Goal: Find specific page/section: Find specific page/section

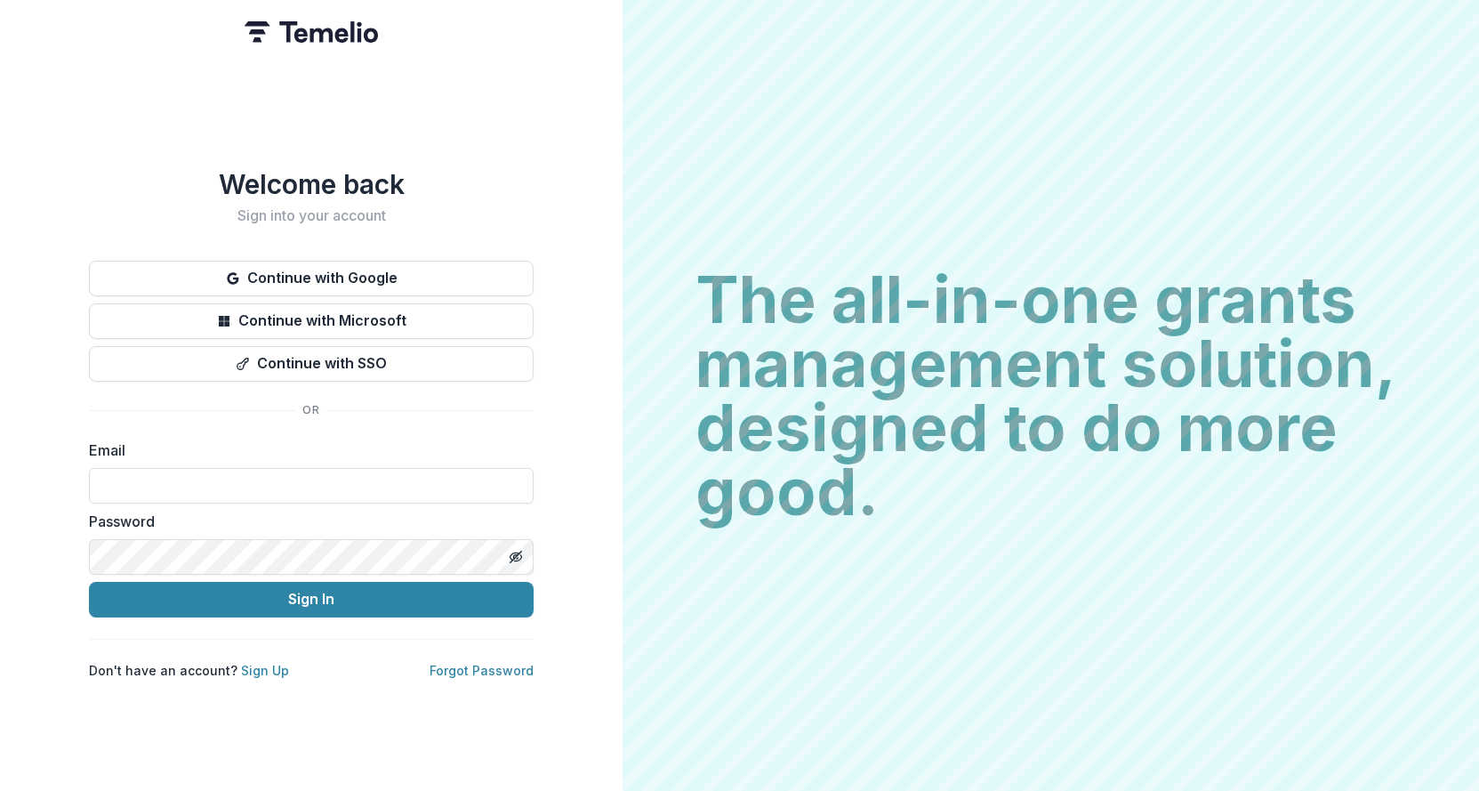
click at [355, 269] on button "Continue with Google" at bounding box center [311, 279] width 445 height 36
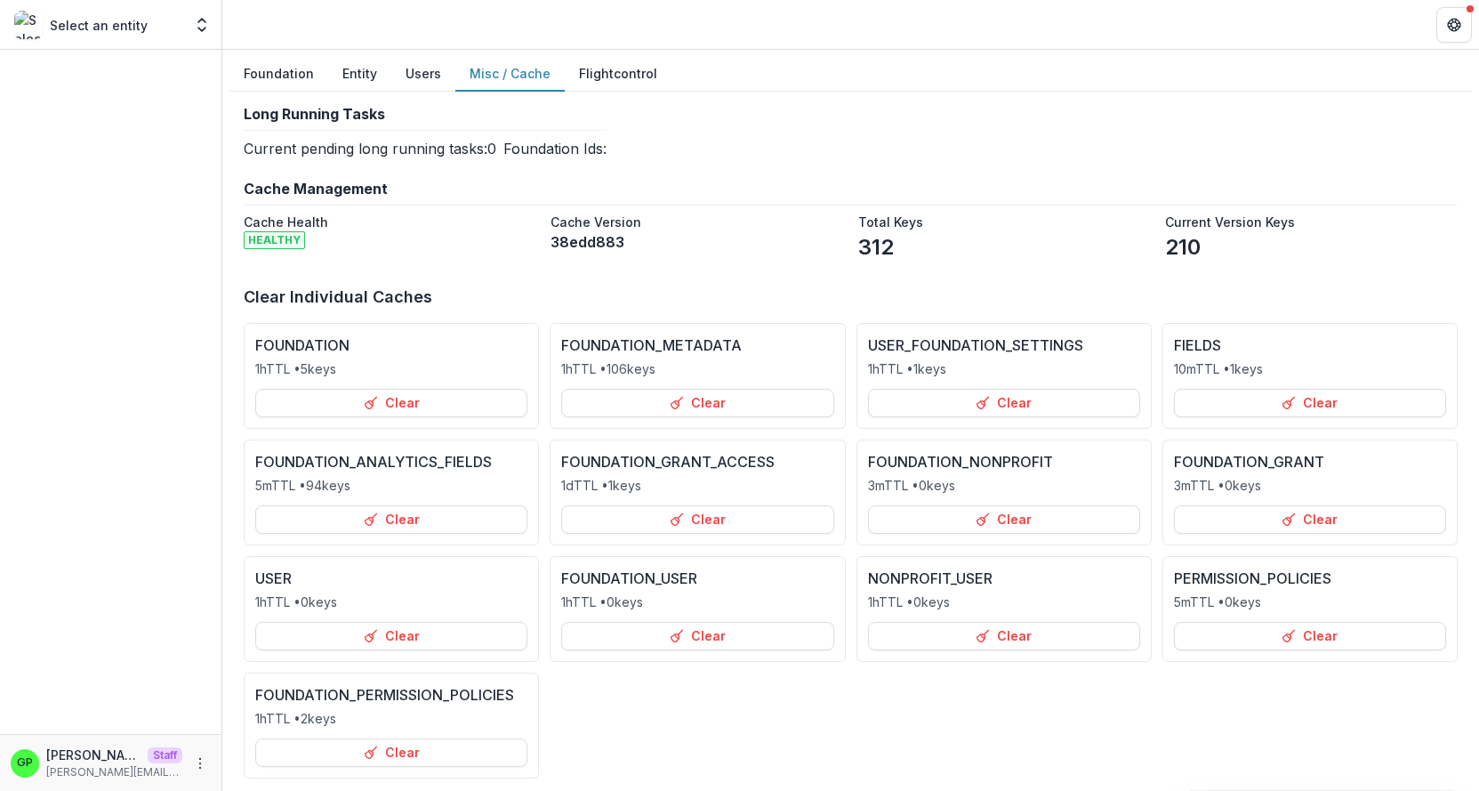
select select "**********"
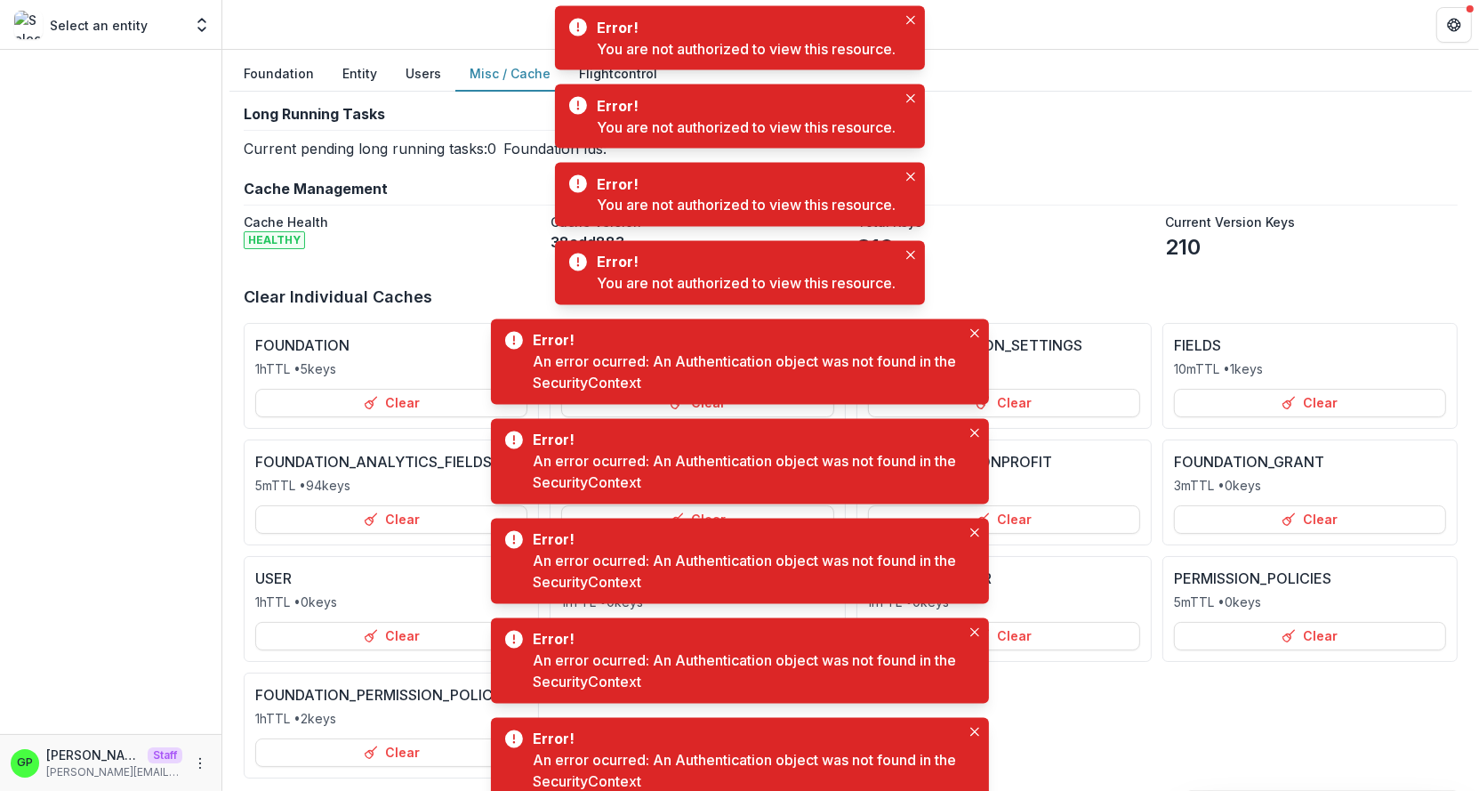
scroll to position [0, 52]
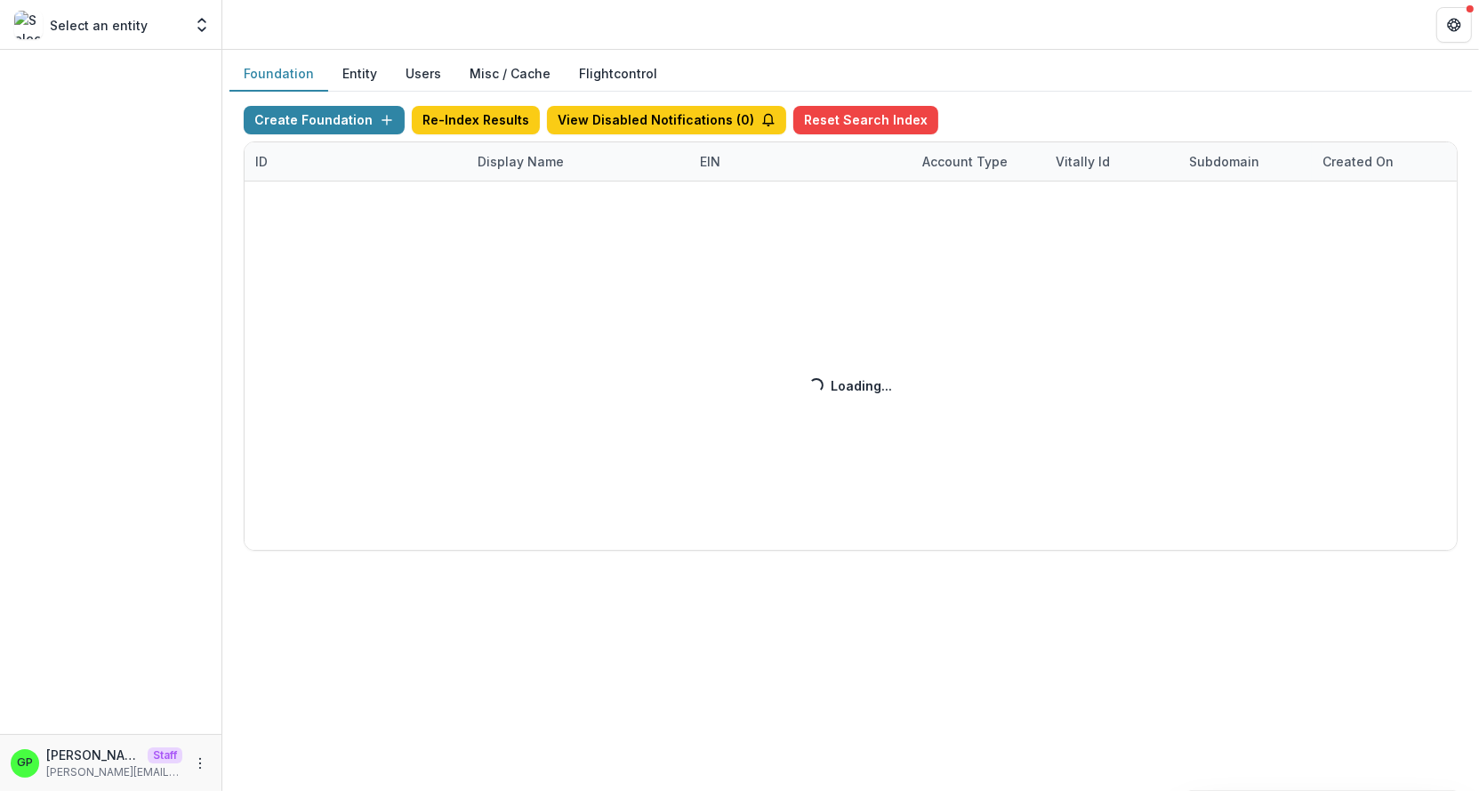
click at [485, 163] on div "Create Foundation Re-Index Results View Disabled Notifications ( 0 ) Reset Sear…" at bounding box center [851, 328] width 1214 height 445
click at [500, 158] on div "Create Foundation Re-Index Results View Disabled Notifications ( 0 ) Reset Sear…" at bounding box center [851, 328] width 1214 height 445
click at [506, 156] on div "Create Foundation Re-Index Results View Disabled Notifications ( 0 ) Reset Sear…" at bounding box center [851, 328] width 1214 height 445
click at [506, 156] on div "Display Name" at bounding box center [521, 161] width 108 height 19
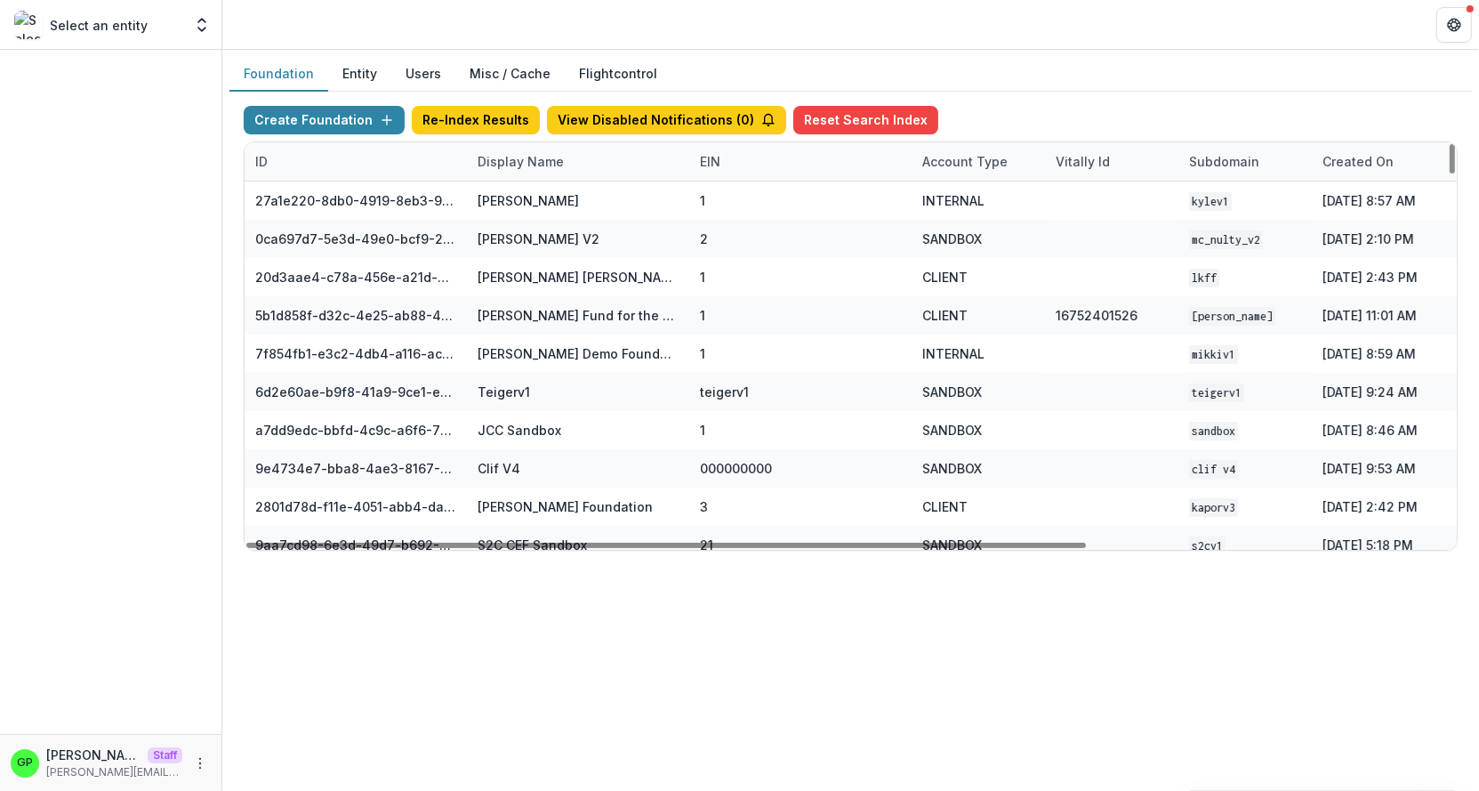
drag, startPoint x: 515, startPoint y: 169, endPoint x: 405, endPoint y: 334, distance: 198.1
click at [515, 168] on div "Display Name" at bounding box center [521, 161] width 108 height 19
drag, startPoint x: 495, startPoint y: 545, endPoint x: 405, endPoint y: 567, distance: 93.2
click at [405, 548] on div at bounding box center [748, 545] width 840 height 5
click at [529, 160] on div "Display Name" at bounding box center [521, 161] width 108 height 19
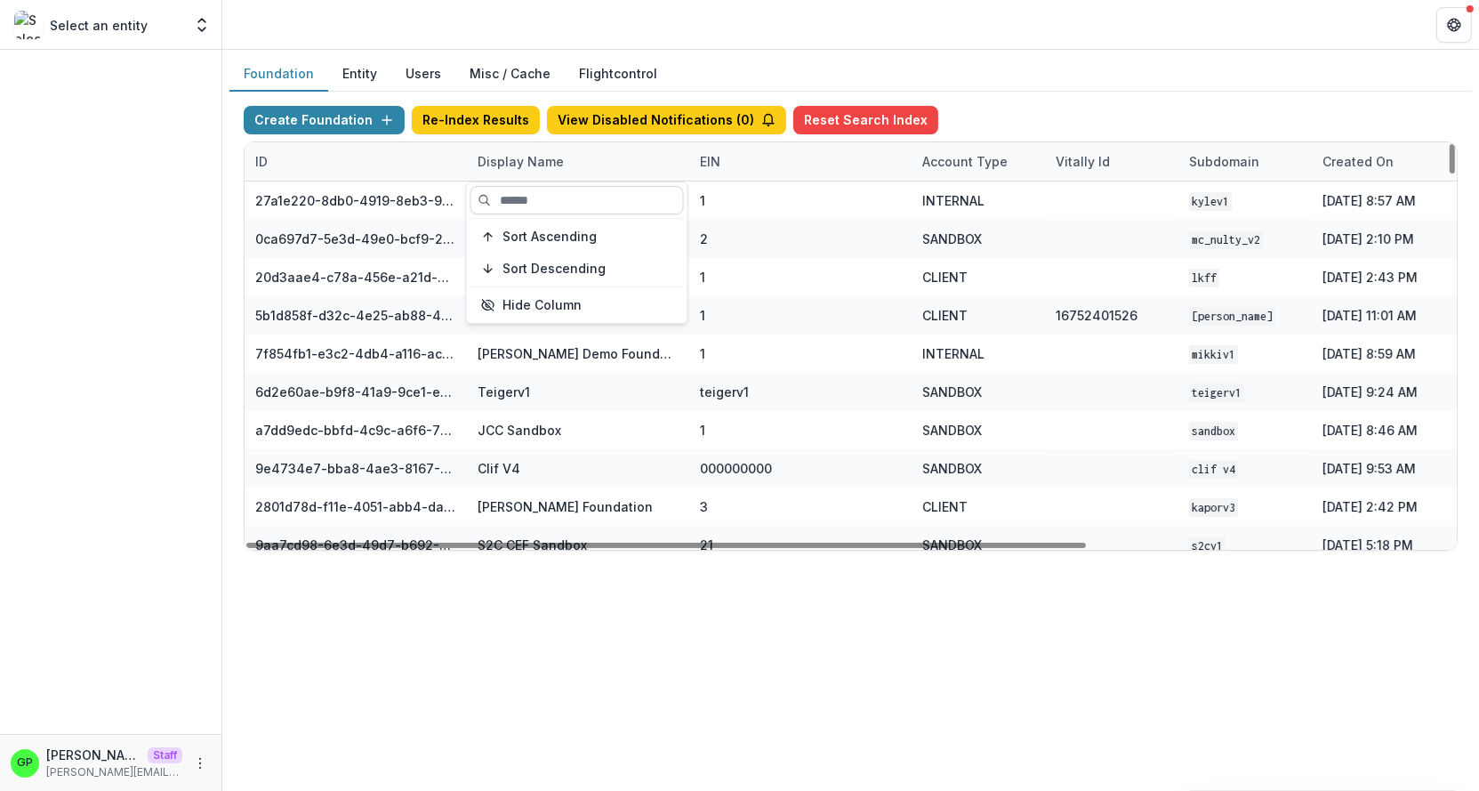
click at [537, 202] on input at bounding box center [576, 200] width 213 height 28
type input "*"
click at [519, 205] on input "**" at bounding box center [576, 200] width 213 height 28
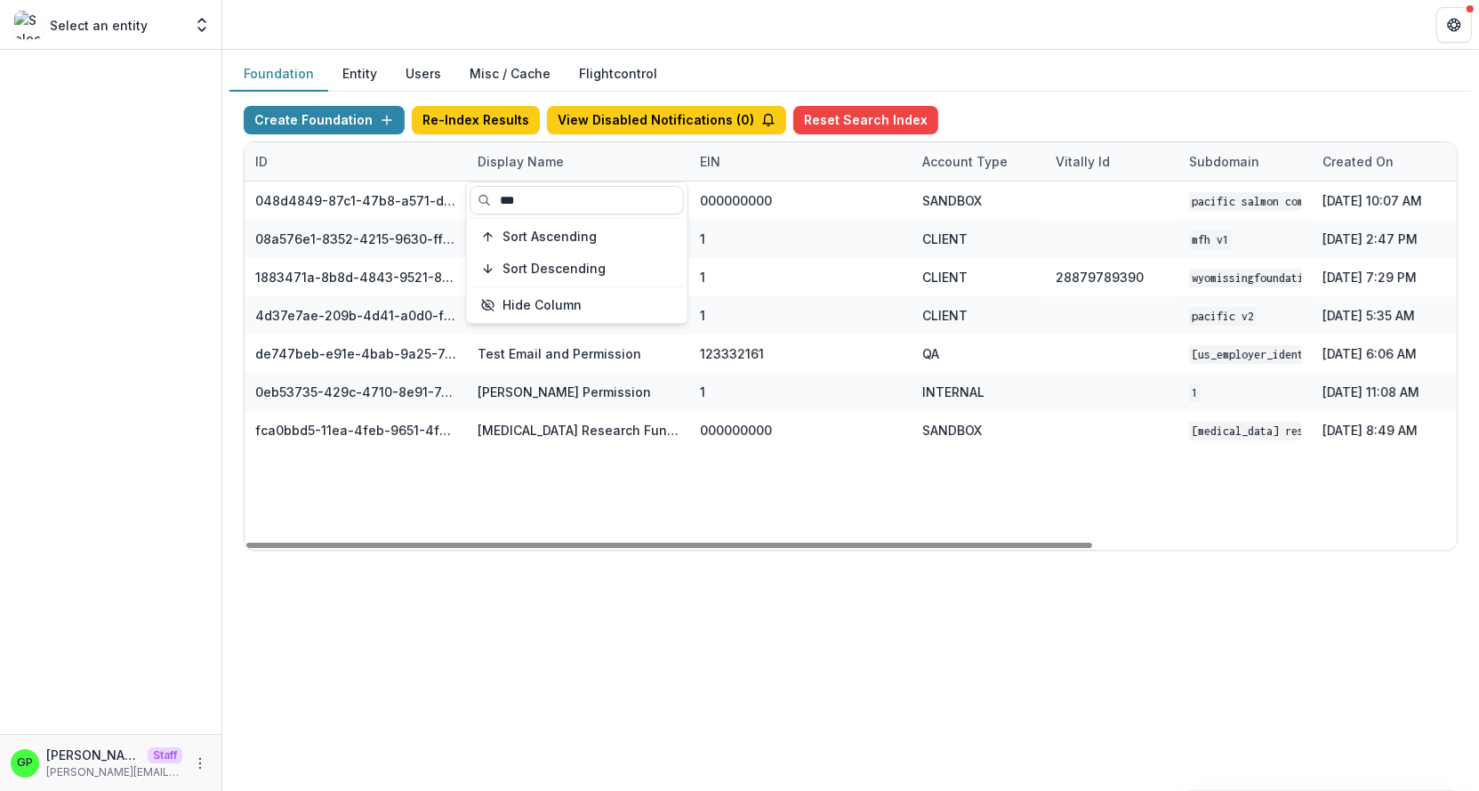
type input "***"
click at [837, 484] on div "048d4849-87c1-47b8-a571-d36adc5d9bb4 Pacific Salmon Commission DEMO 000000000 S…" at bounding box center [1112, 365] width 1734 height 368
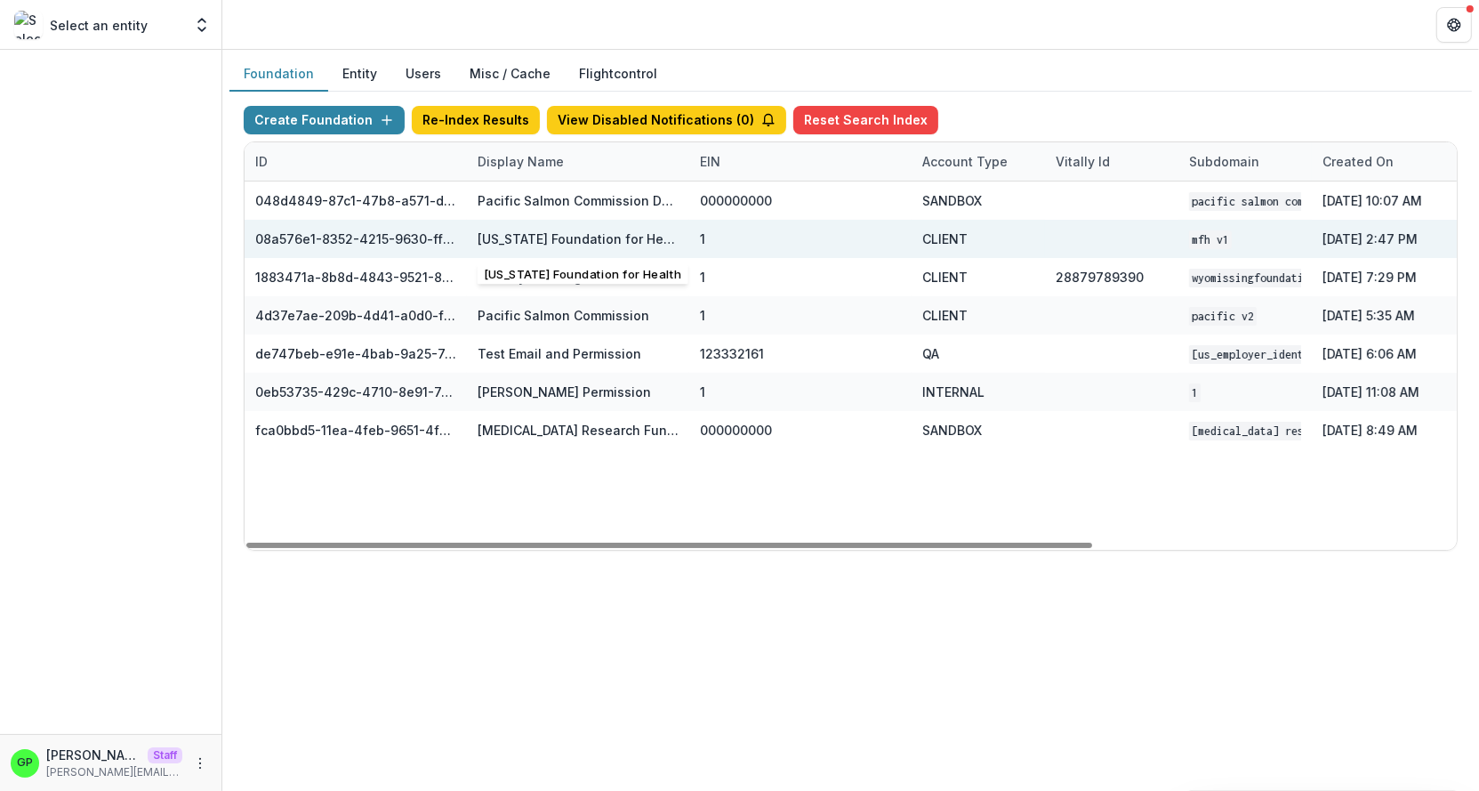
click at [1209, 237] on div "MFH V1" at bounding box center [1245, 239] width 112 height 38
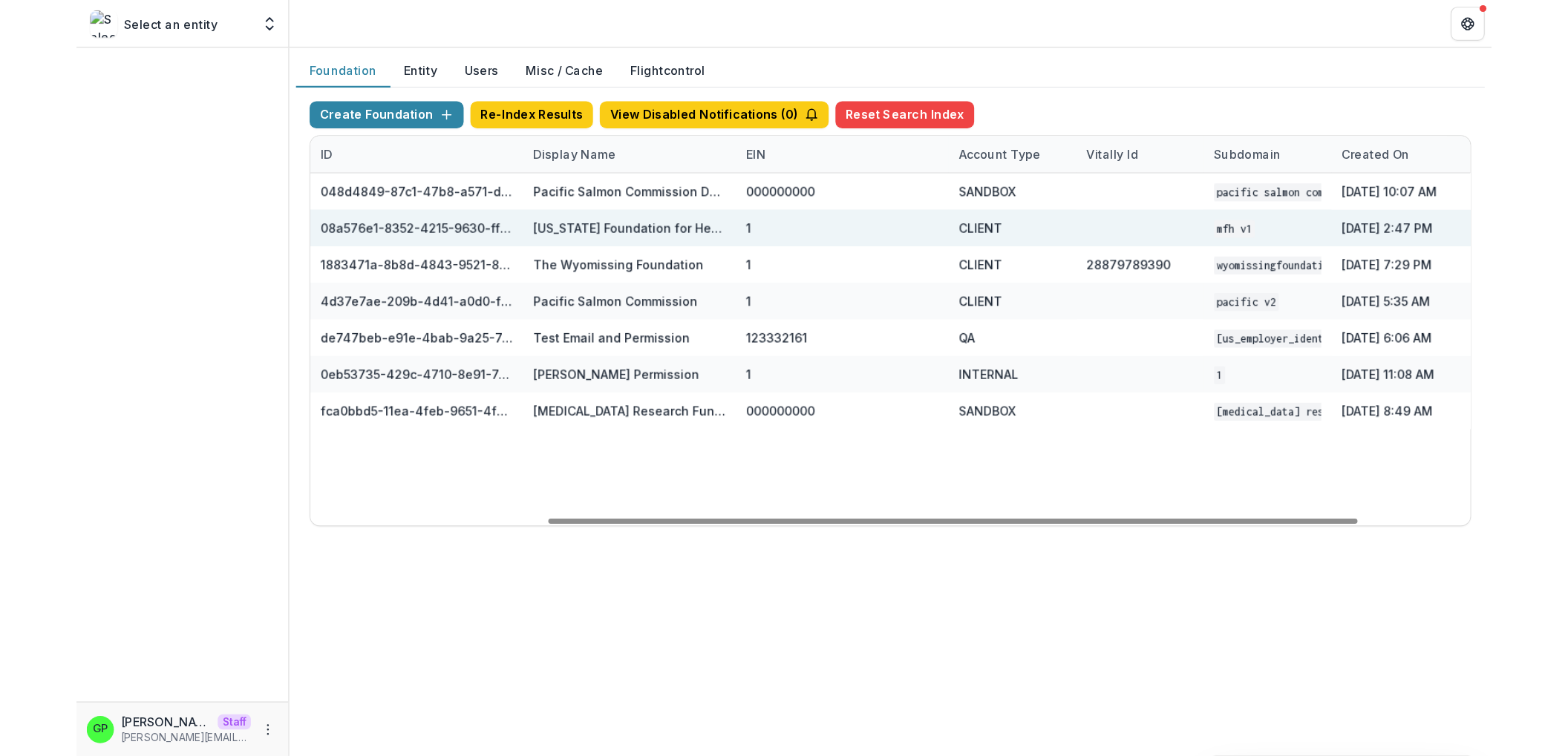
scroll to position [0, 296]
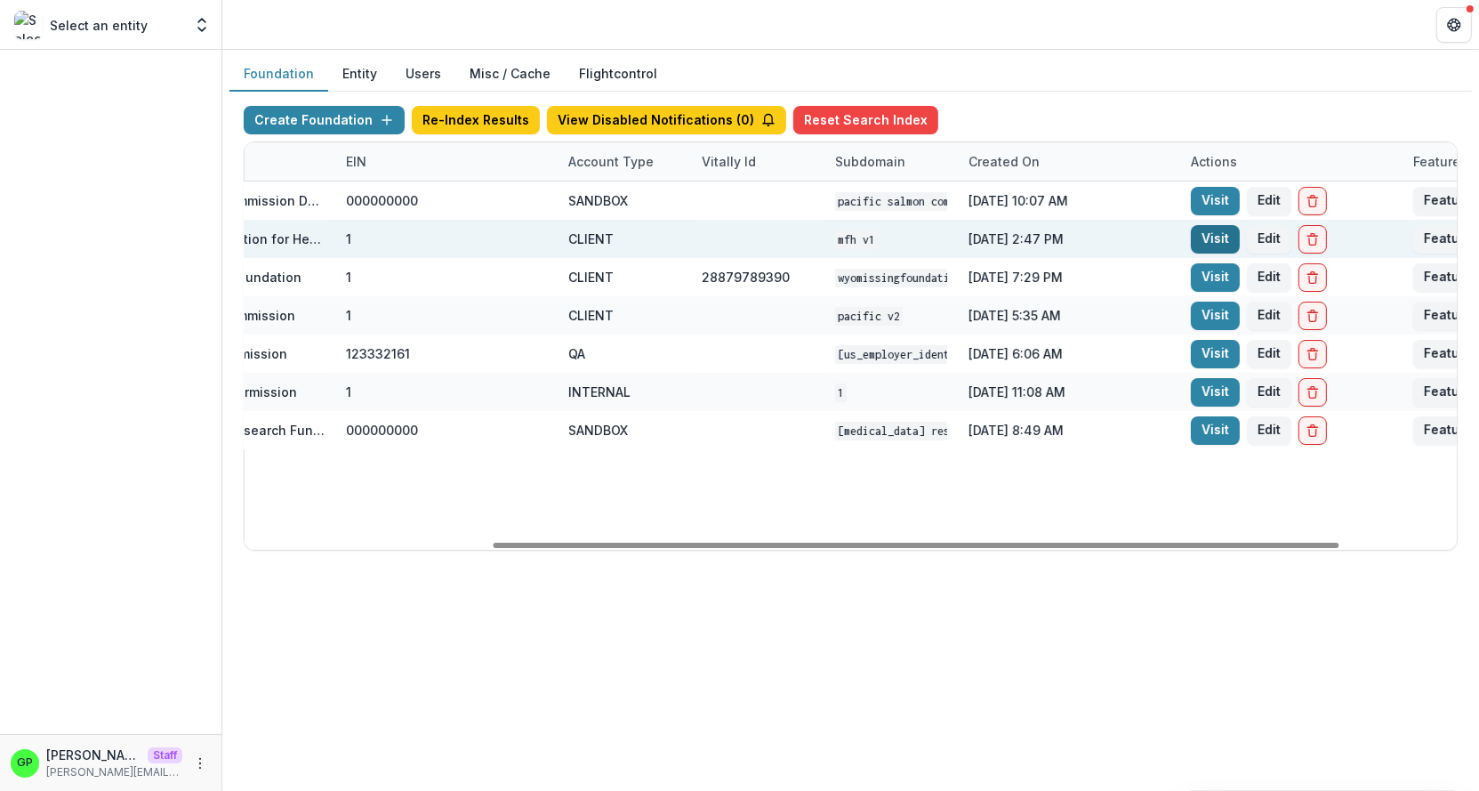
click at [1213, 239] on link "Visit" at bounding box center [1215, 239] width 49 height 28
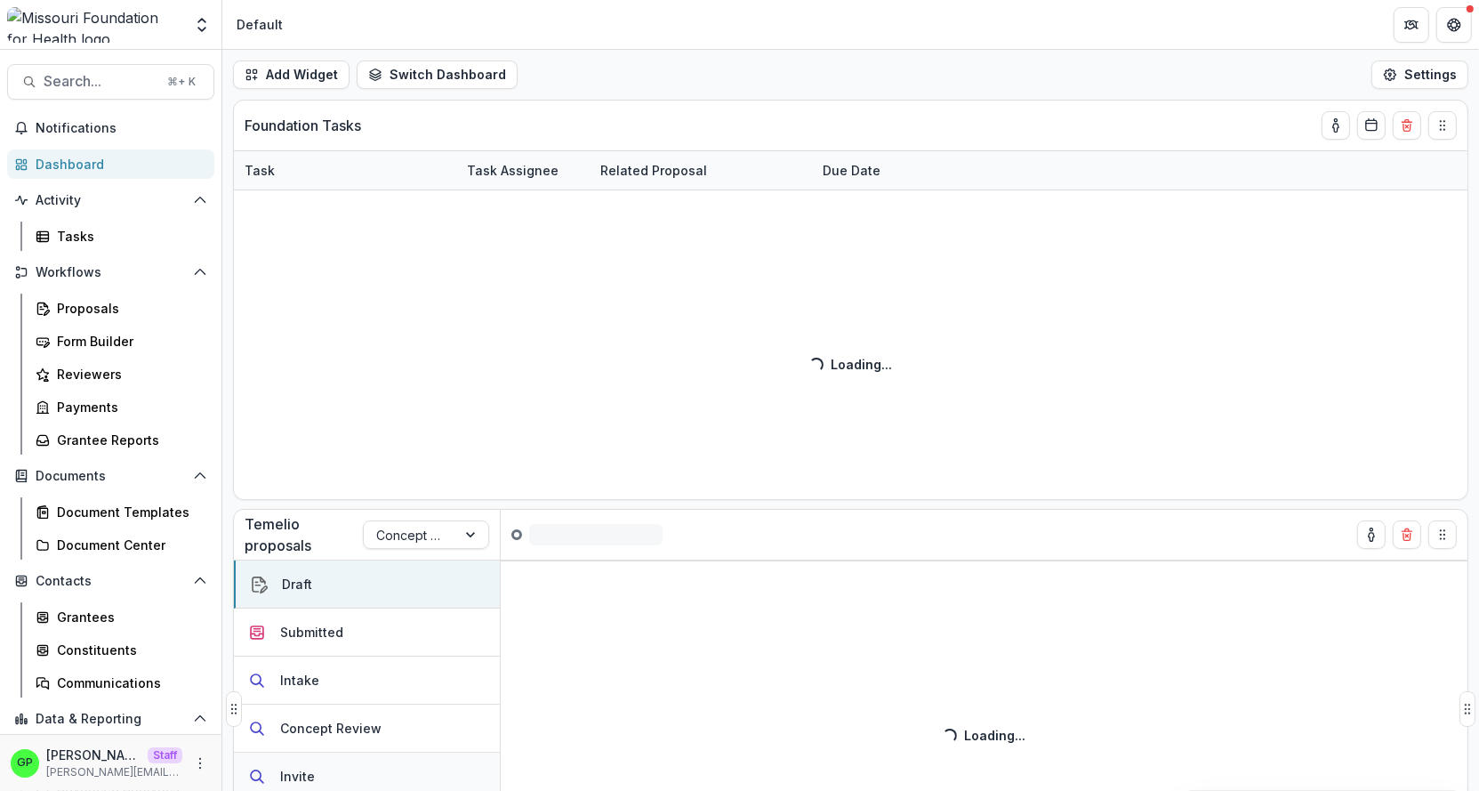
drag, startPoint x: 1254, startPoint y: 28, endPoint x: 287, endPoint y: 787, distance: 1228.9
click at [1356, 0] on div "Skip to content Aggregate Analysis Foundations Ruthwick Foundation Griffin Foun…" at bounding box center [739, 395] width 1479 height 791
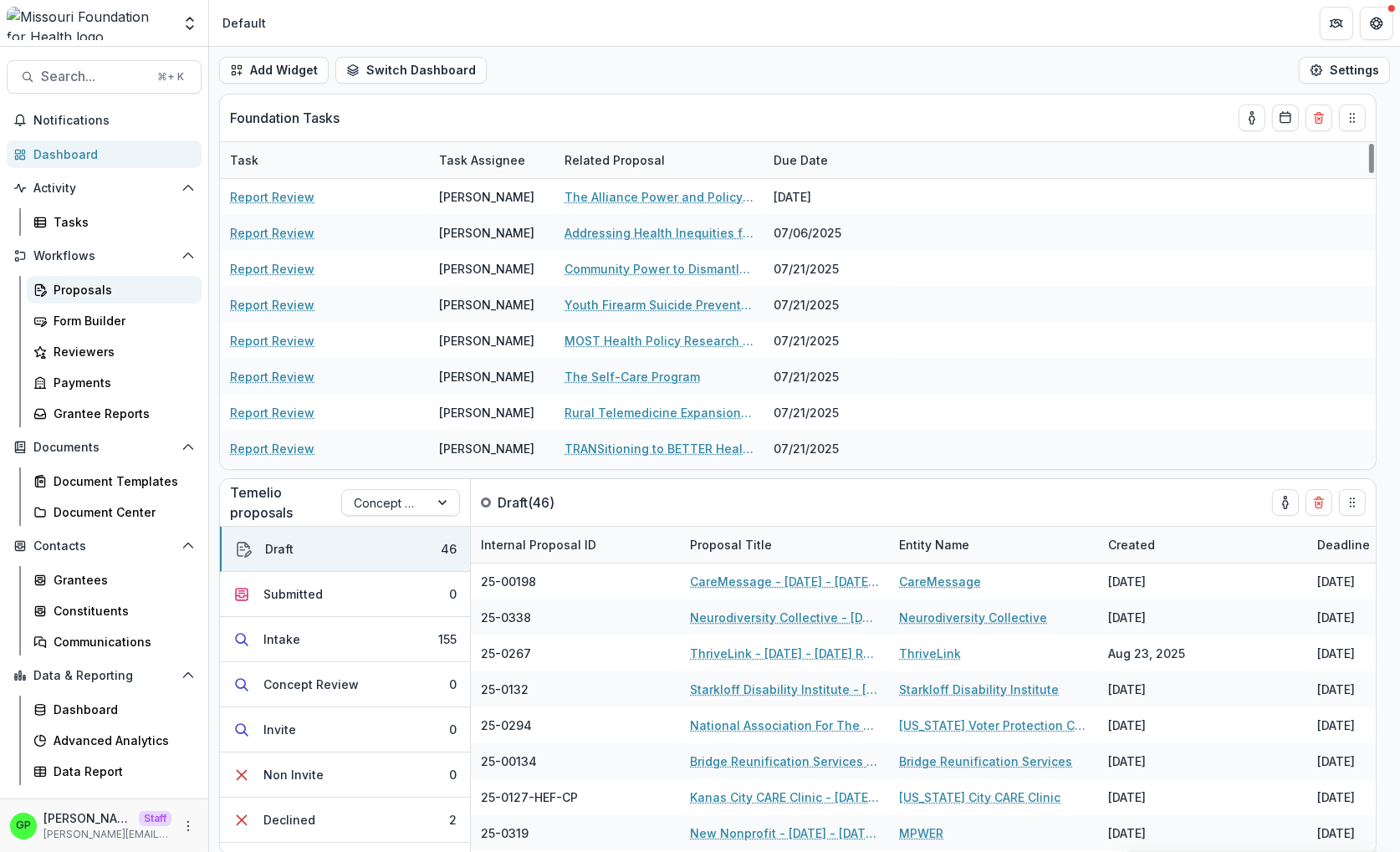
click at [72, 287] on div "Proposals" at bounding box center [120, 290] width 134 height 18
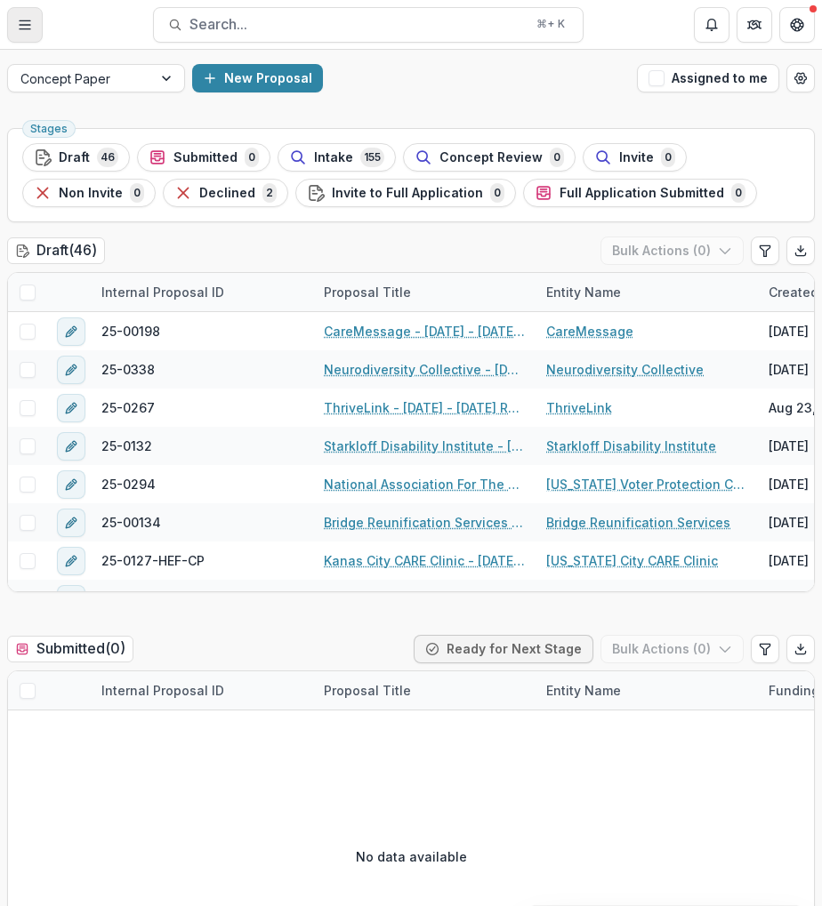
click at [10, 19] on button "Toggle Menu" at bounding box center [25, 25] width 36 height 36
